Goal: Information Seeking & Learning: Learn about a topic

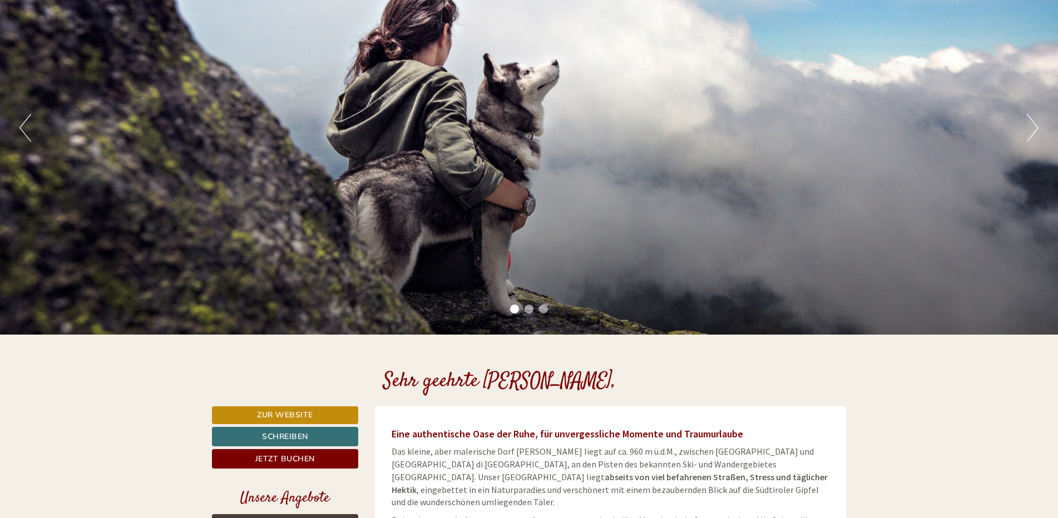
scroll to position [167, 0]
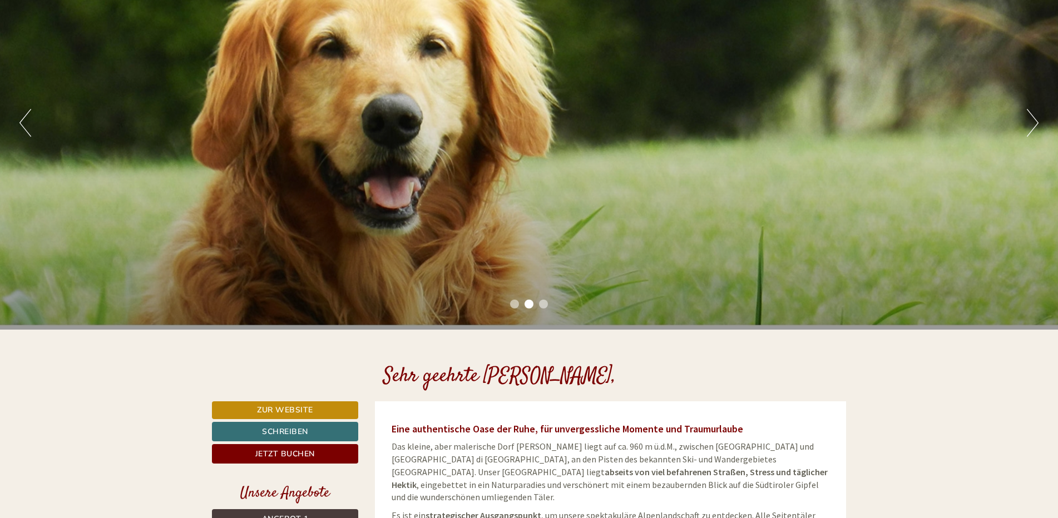
click at [1028, 132] on button "Nächster" at bounding box center [1033, 123] width 12 height 28
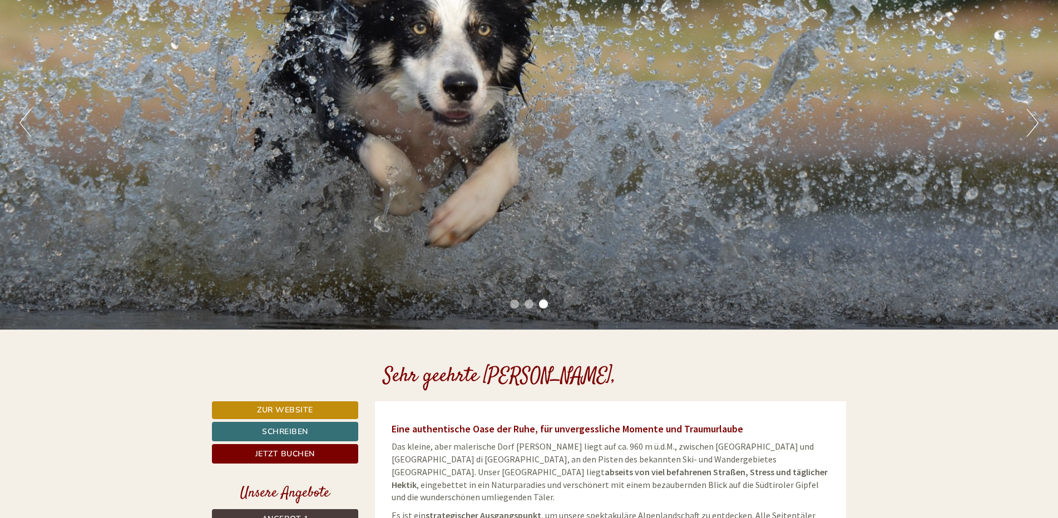
click at [1028, 132] on button "Nächster" at bounding box center [1033, 123] width 12 height 28
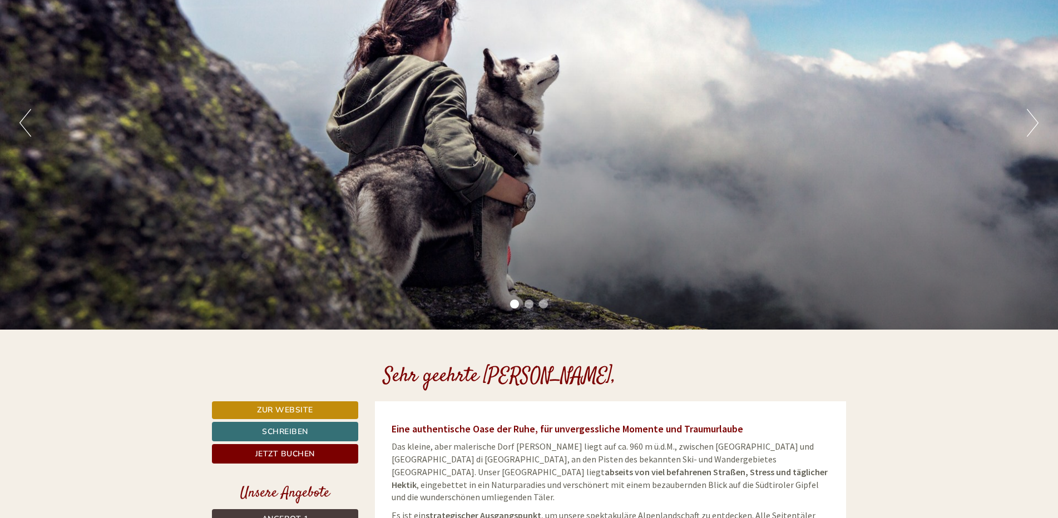
click at [1028, 132] on button "Nächster" at bounding box center [1033, 123] width 12 height 28
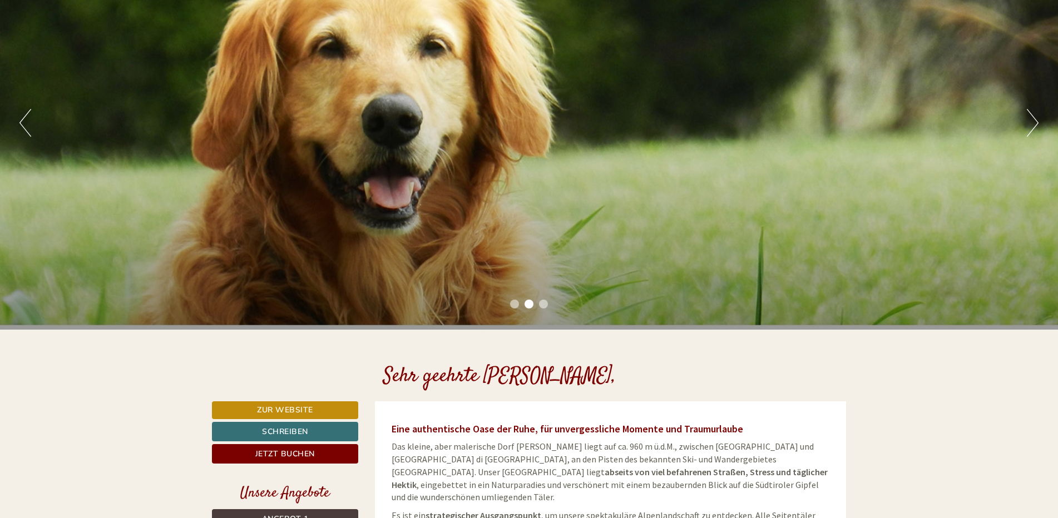
click at [1028, 132] on button "Nächster" at bounding box center [1033, 123] width 12 height 28
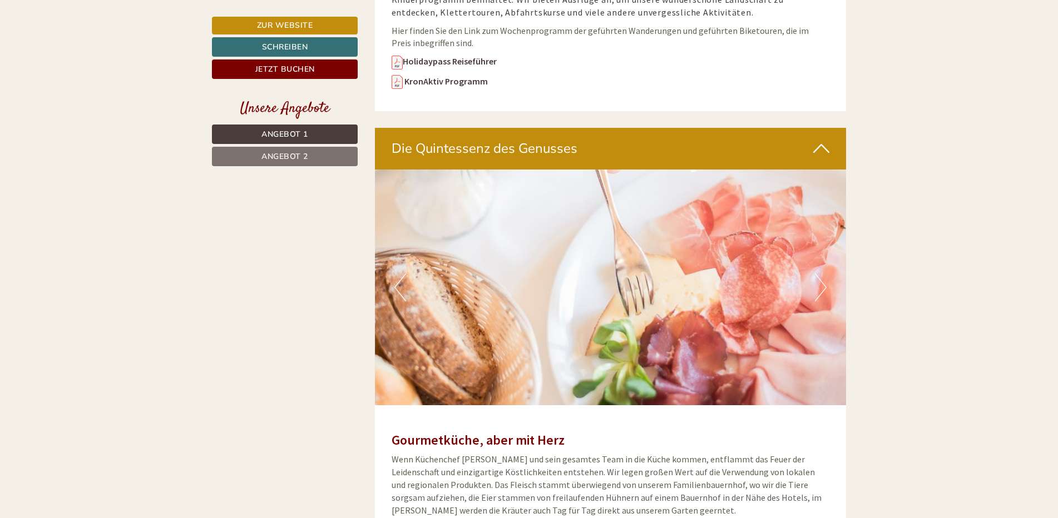
scroll to position [3559, 0]
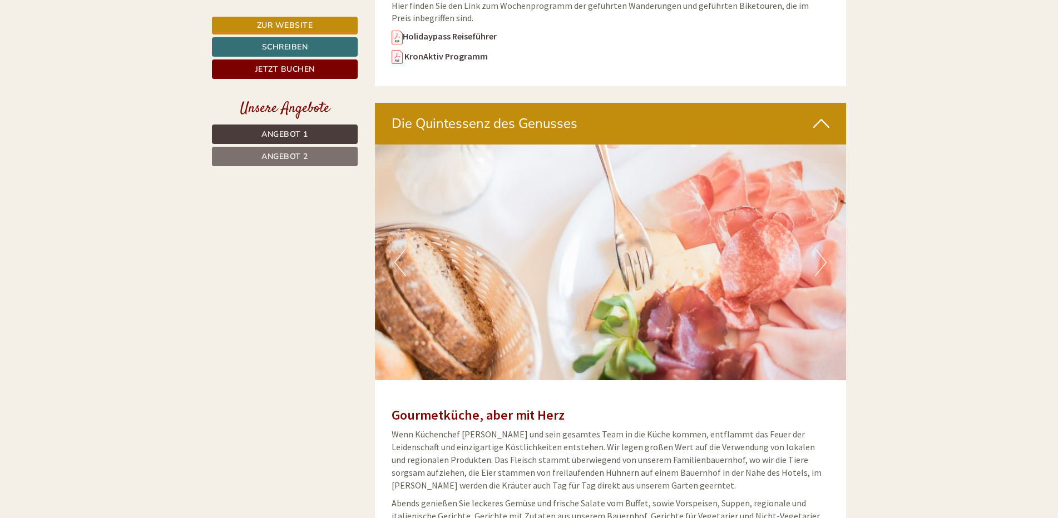
click at [819, 249] on button "Nächster" at bounding box center [821, 263] width 12 height 28
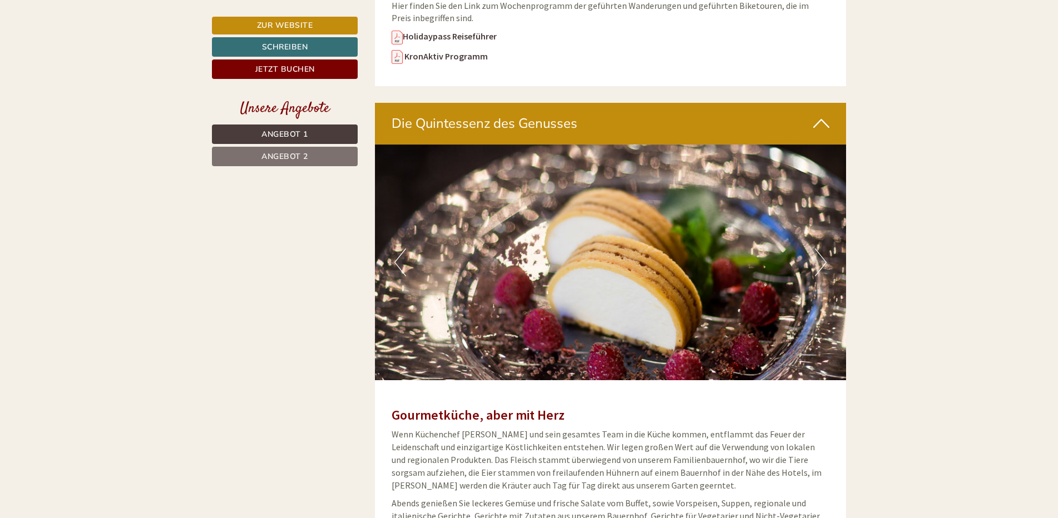
click at [819, 249] on button "Nächster" at bounding box center [821, 263] width 12 height 28
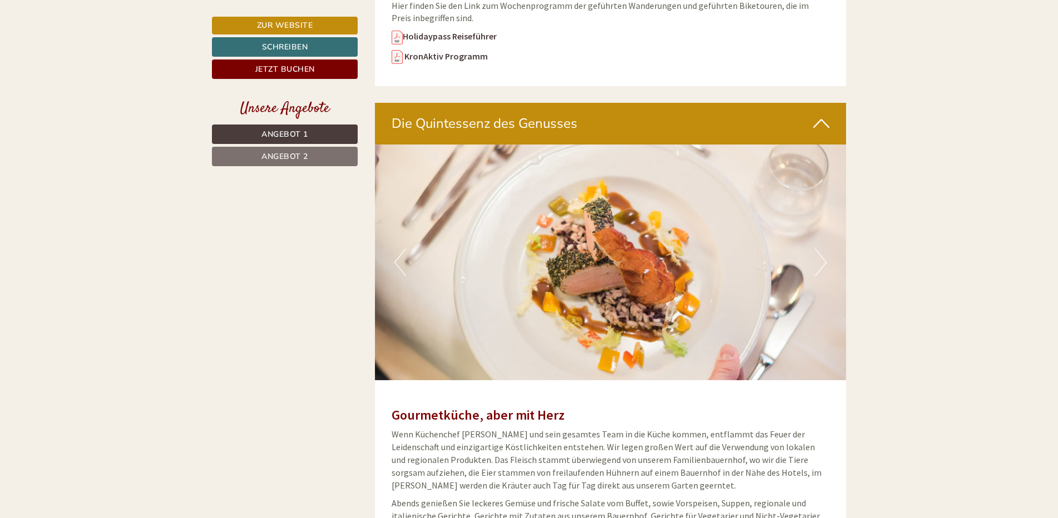
click at [819, 249] on button "Nächster" at bounding box center [821, 263] width 12 height 28
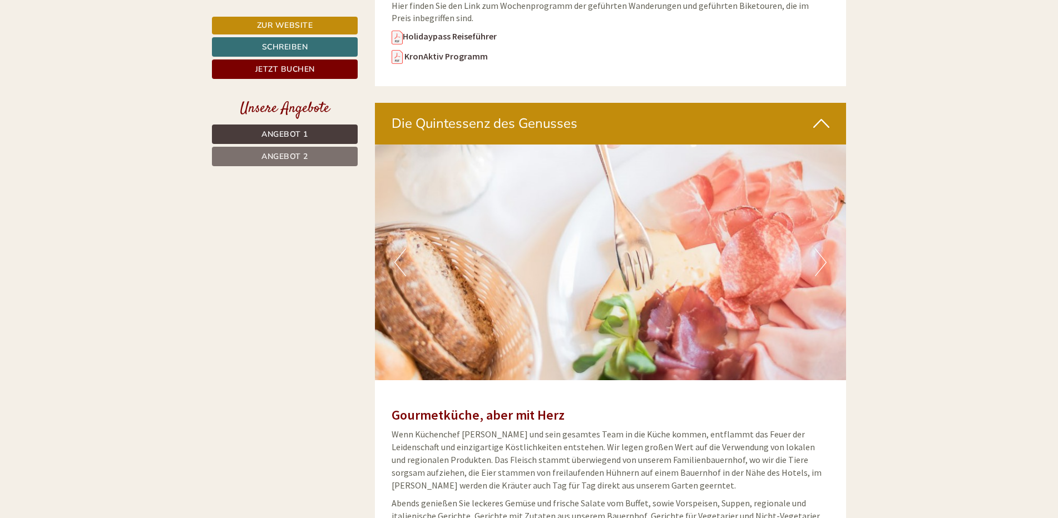
click at [819, 249] on button "Nächster" at bounding box center [821, 263] width 12 height 28
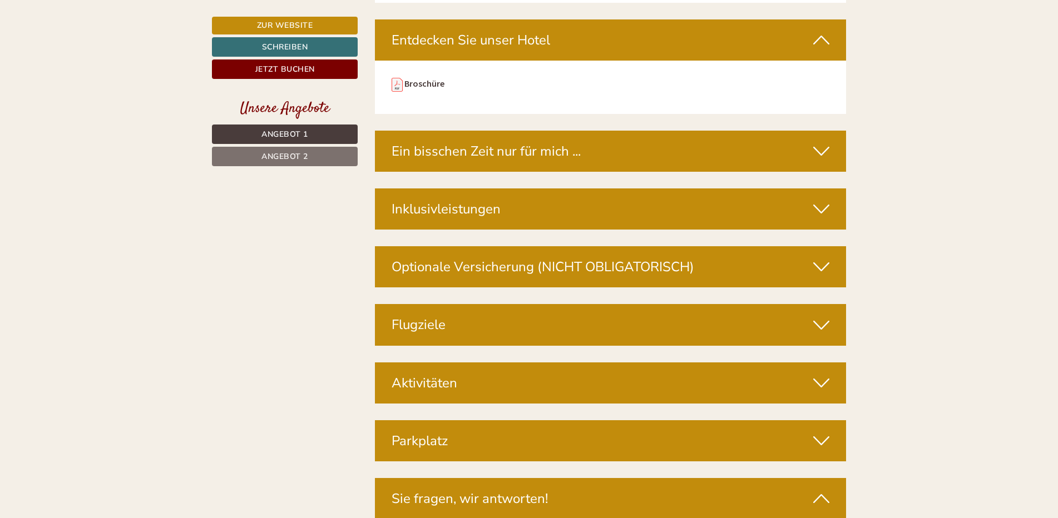
scroll to position [4171, 0]
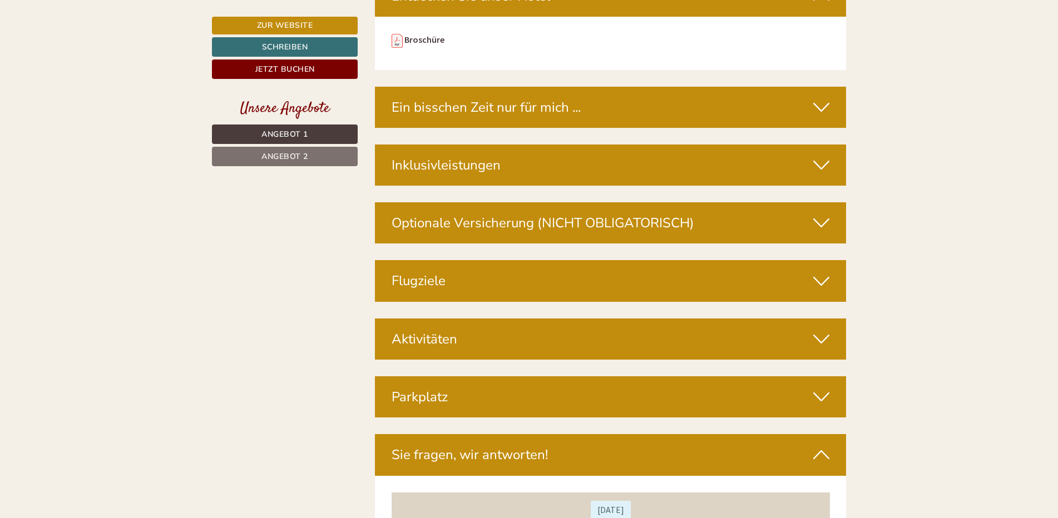
click at [825, 330] on icon at bounding box center [821, 339] width 16 height 19
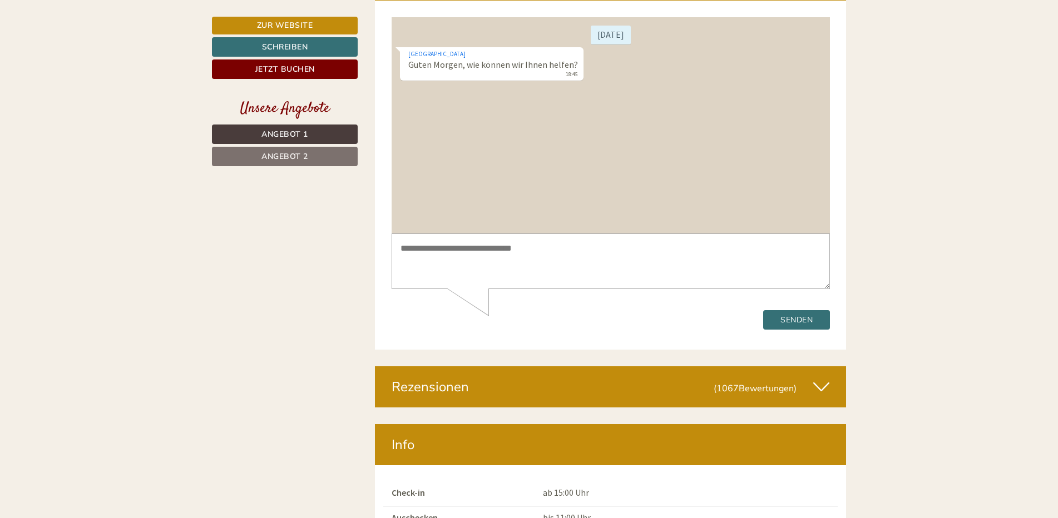
scroll to position [5228, 0]
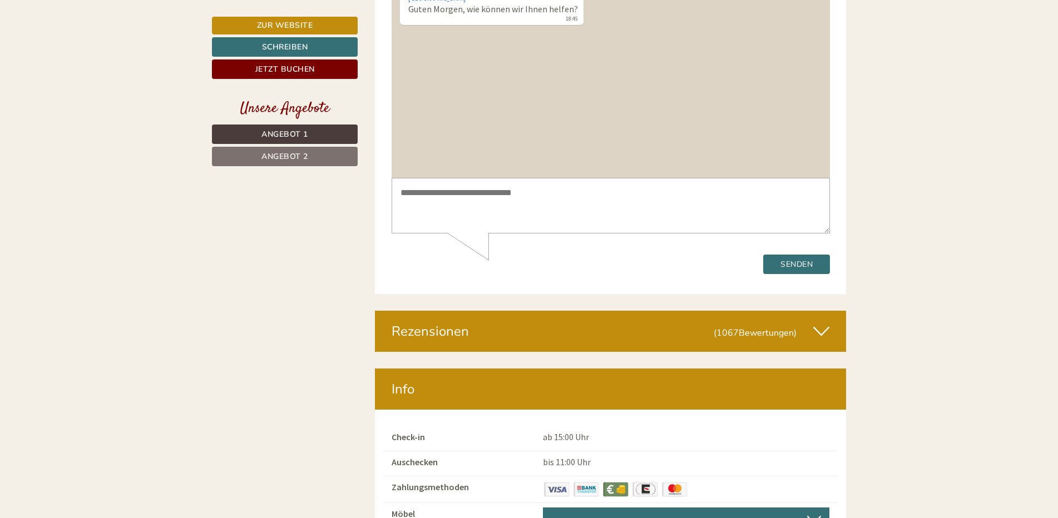
click at [820, 322] on icon at bounding box center [821, 331] width 16 height 19
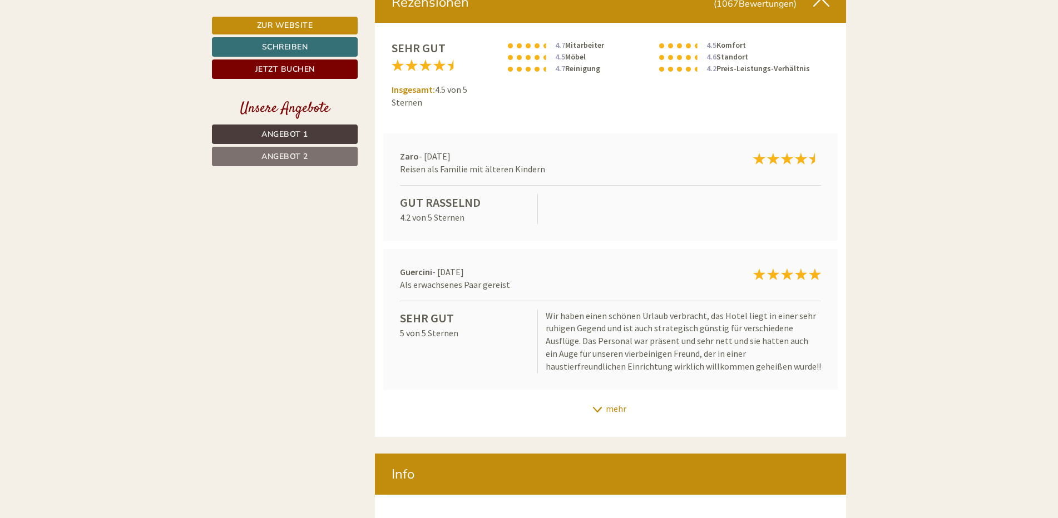
scroll to position [5562, 0]
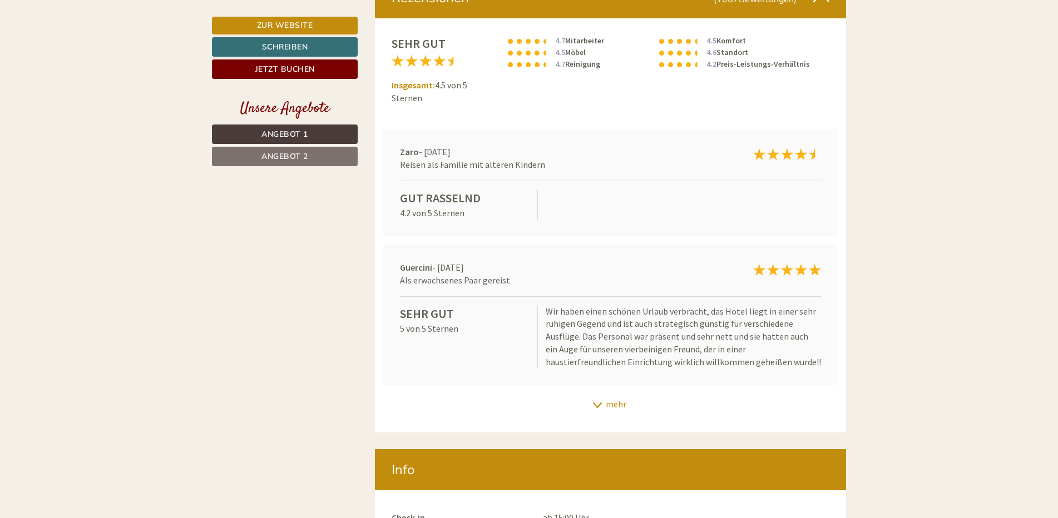
click at [593, 403] on icon at bounding box center [597, 406] width 11 height 6
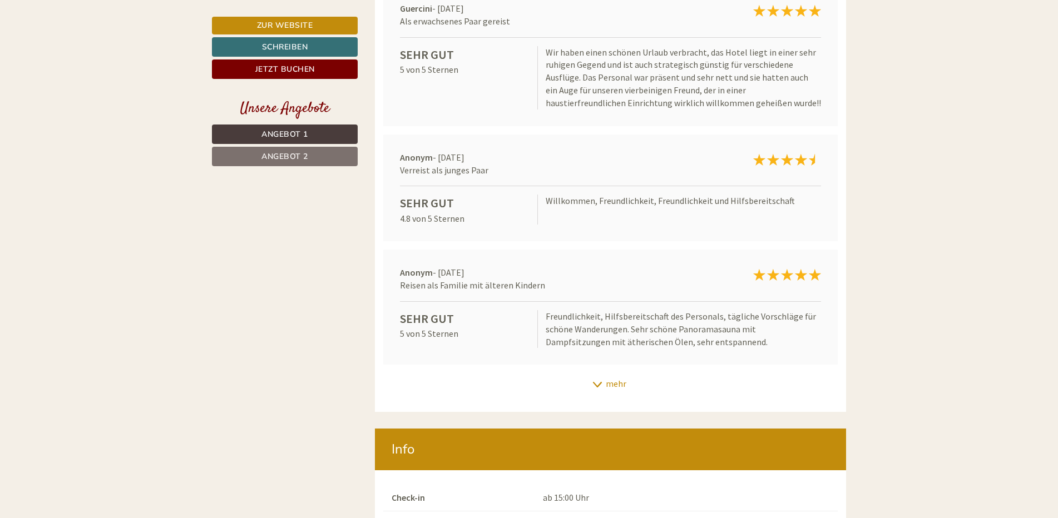
scroll to position [5840, 0]
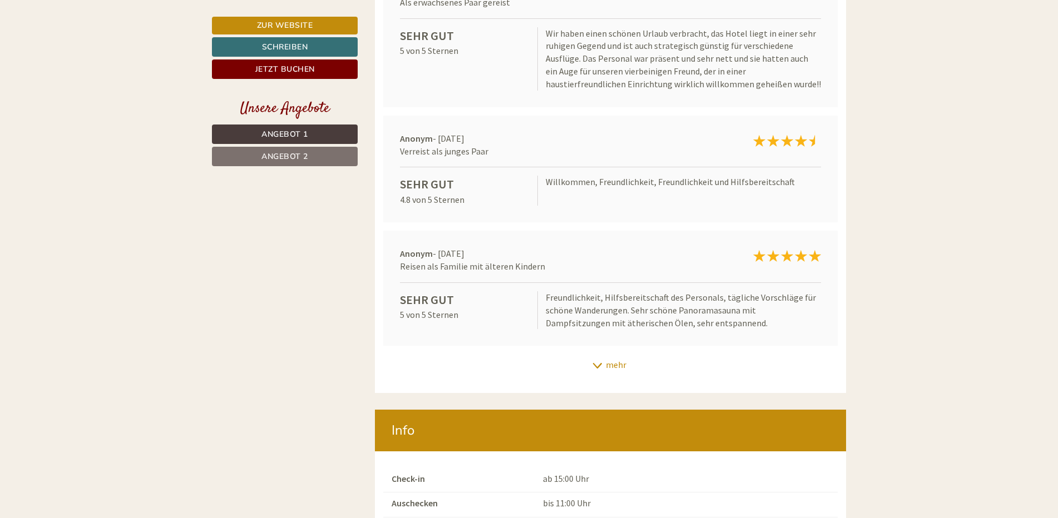
click at [595, 363] on icon at bounding box center [597, 366] width 11 height 6
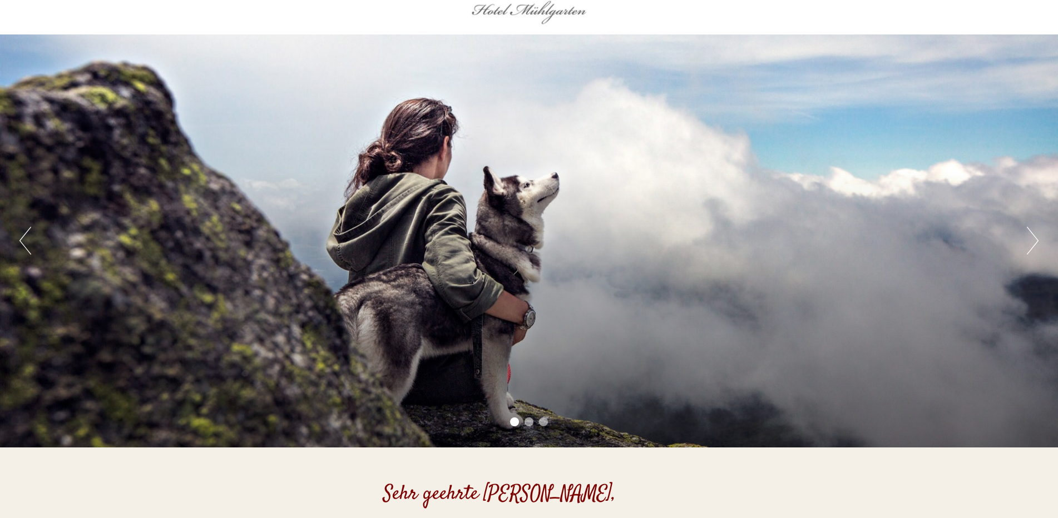
scroll to position [0, 0]
